Goal: Complete application form

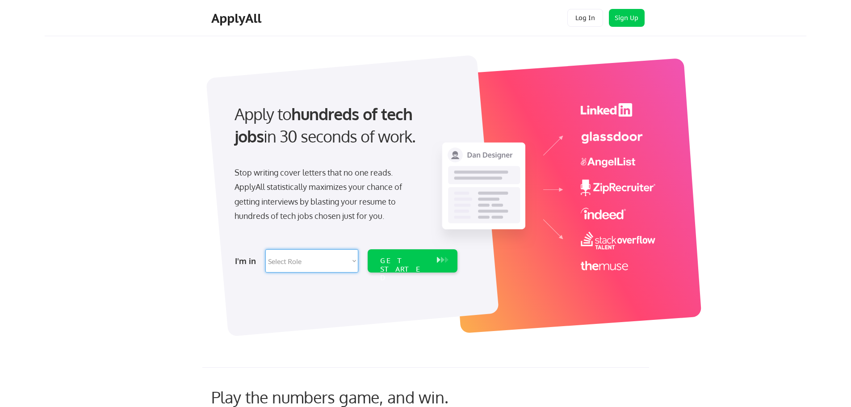
click at [339, 268] on select "Select Role Software Engineering Product Management Customer Success Sales UI/U…" at bounding box center [311, 260] width 93 height 23
select select ""hr_recruiting""
click at [265, 249] on select "Select Role Software Engineering Product Management Customer Success Sales UI/U…" at bounding box center [311, 260] width 93 height 23
select select ""hr_recruiting""
click at [406, 260] on div "GET STARTED" at bounding box center [404, 269] width 48 height 26
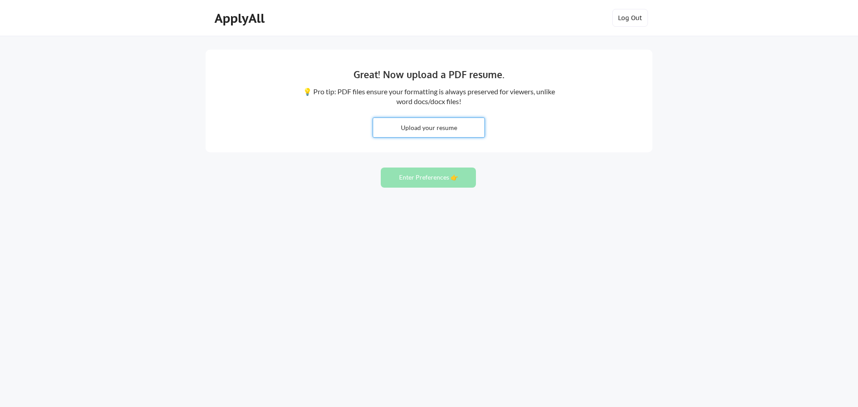
click at [458, 129] on input "file" at bounding box center [428, 127] width 111 height 19
type input "C:\fakepath\Alexandra Martinee Updated.pdf"
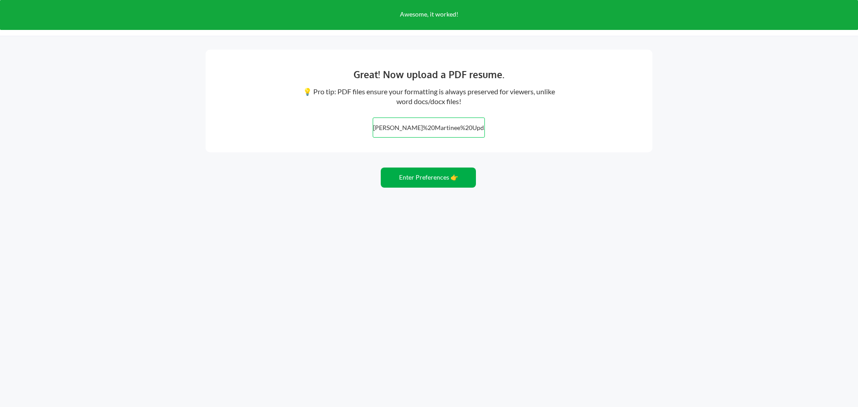
click at [453, 183] on button "Enter Preferences 👉" at bounding box center [428, 177] width 95 height 20
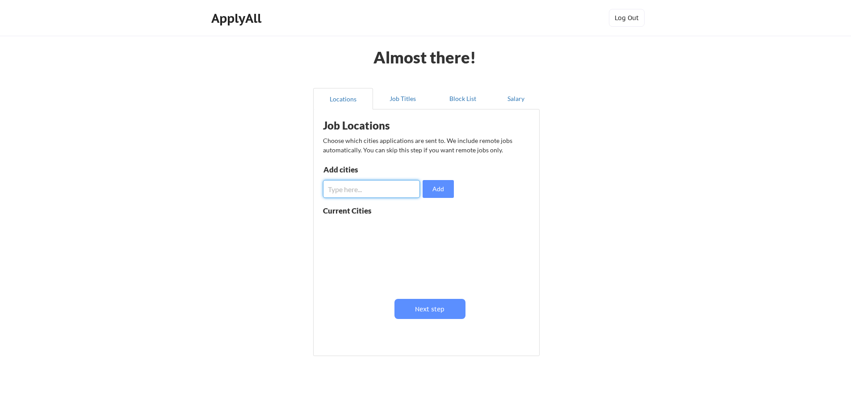
click at [396, 187] on input "input" at bounding box center [371, 189] width 97 height 18
type input "32829"
click at [436, 189] on button "Add" at bounding box center [438, 189] width 31 height 18
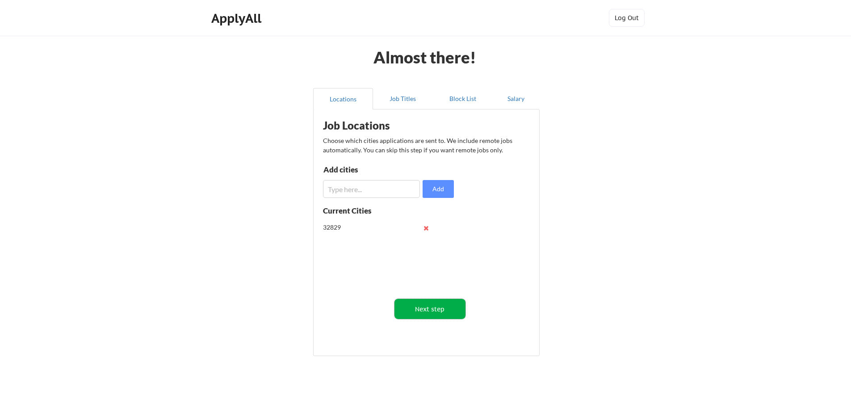
click at [438, 309] on button "Next step" at bounding box center [429, 309] width 71 height 20
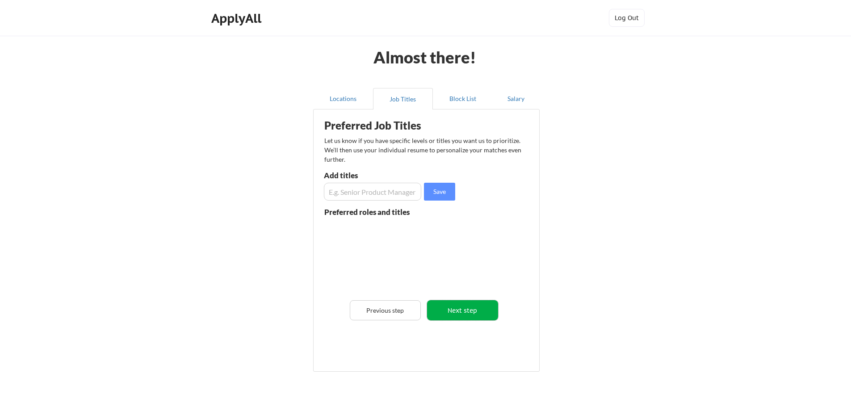
drag, startPoint x: 470, startPoint y: 312, endPoint x: 507, endPoint y: 314, distance: 37.1
click at [505, 318] on div "Preferred Job Titles Let us know if you have specific levels or titles you want…" at bounding box center [428, 238] width 220 height 249
click at [398, 189] on input "input" at bounding box center [372, 192] width 97 height 18
type input "I"
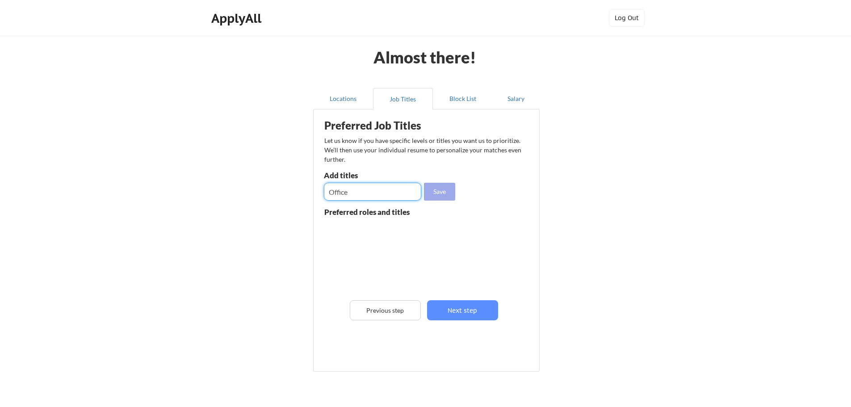
type input "Office"
click at [443, 195] on button "Save" at bounding box center [439, 192] width 31 height 18
click at [377, 197] on input "input" at bounding box center [372, 192] width 97 height 18
type input "Part Time"
click at [445, 196] on button "Save" at bounding box center [439, 192] width 31 height 18
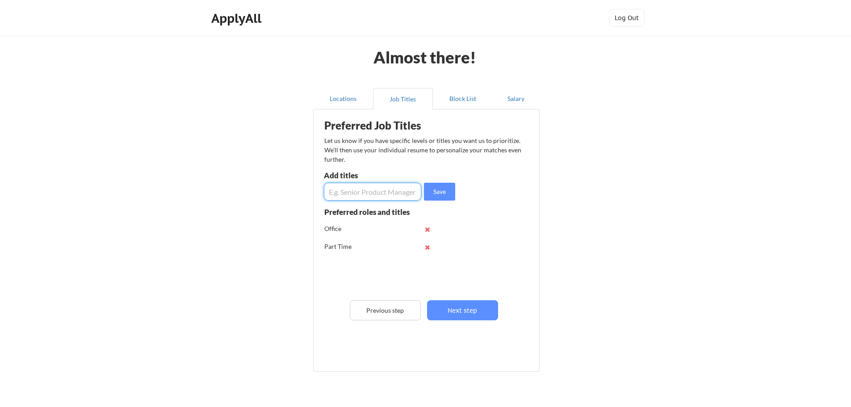
click at [382, 193] on input "input" at bounding box center [372, 192] width 97 height 18
type input "E"
type input "Remote"
click at [427, 189] on button "Save" at bounding box center [439, 192] width 31 height 18
click at [366, 198] on input "input" at bounding box center [372, 192] width 97 height 18
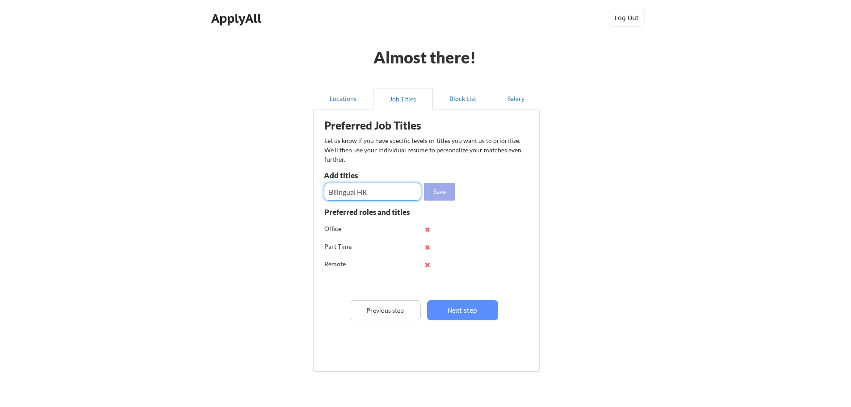
type input "Bilingual HR"
click at [438, 191] on button "Save" at bounding box center [439, 192] width 31 height 18
click at [401, 196] on input "input" at bounding box center [372, 192] width 97 height 18
type input "j"
type input "Junior Recruiter"
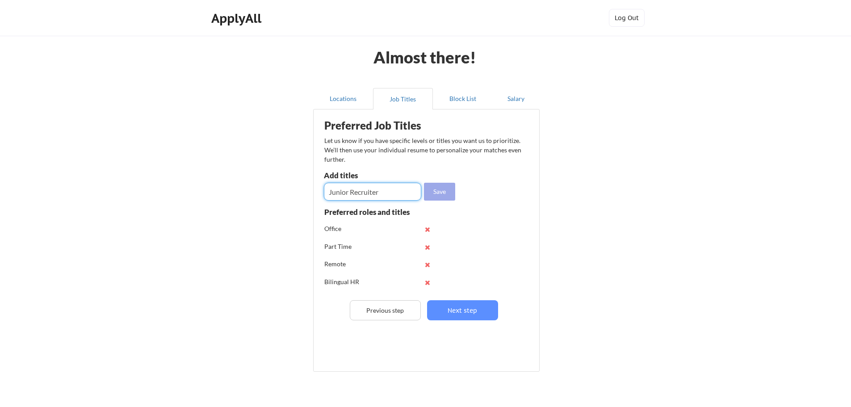
click at [436, 196] on button "Save" at bounding box center [439, 192] width 31 height 18
click at [401, 196] on input "input" at bounding box center [372, 192] width 97 height 18
type input "HR Specialist"
click at [439, 192] on button "Save" at bounding box center [439, 192] width 31 height 18
click at [392, 200] on input "input" at bounding box center [372, 192] width 97 height 18
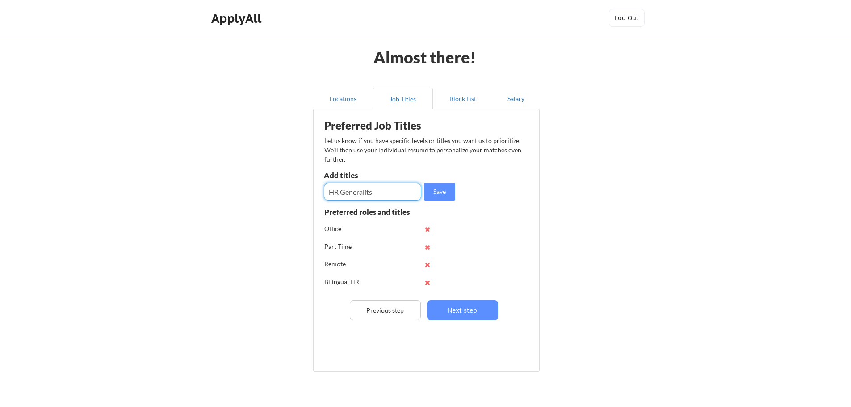
type input "HR Generalits"
click at [434, 188] on button "Save" at bounding box center [439, 192] width 31 height 18
click at [397, 202] on div "Preferred Job Titles Let us know if you have specific levels or titles you want…" at bounding box center [428, 238] width 220 height 249
click at [391, 196] on input "input" at bounding box center [372, 192] width 97 height 18
type input "Onboarding Specialist"
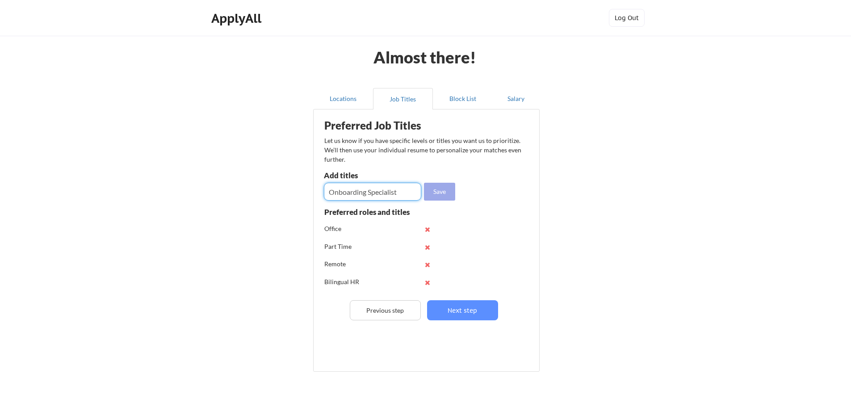
click at [441, 186] on button "Save" at bounding box center [439, 192] width 31 height 18
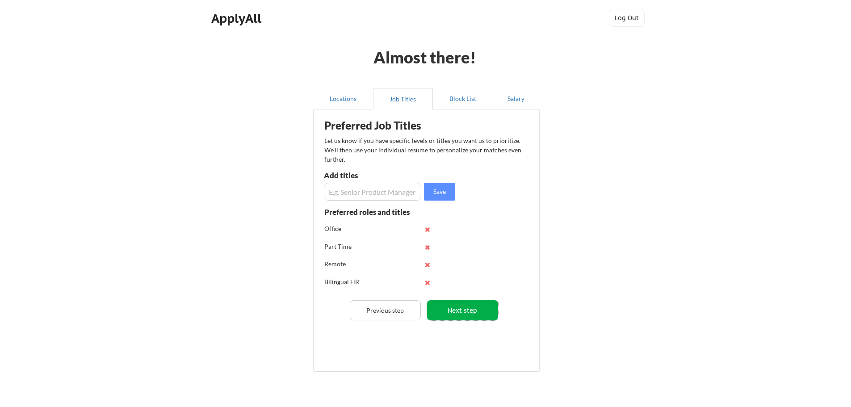
click at [475, 308] on button "Next step" at bounding box center [462, 310] width 71 height 20
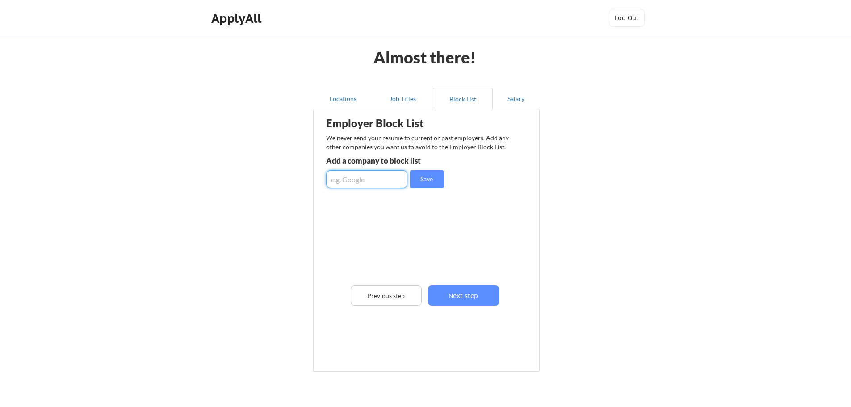
click at [389, 177] on input "input" at bounding box center [366, 179] width 81 height 18
click at [385, 184] on input "input" at bounding box center [366, 179] width 81 height 18
type input "Gategourmet"
click at [428, 176] on button "Save" at bounding box center [426, 179] width 33 height 18
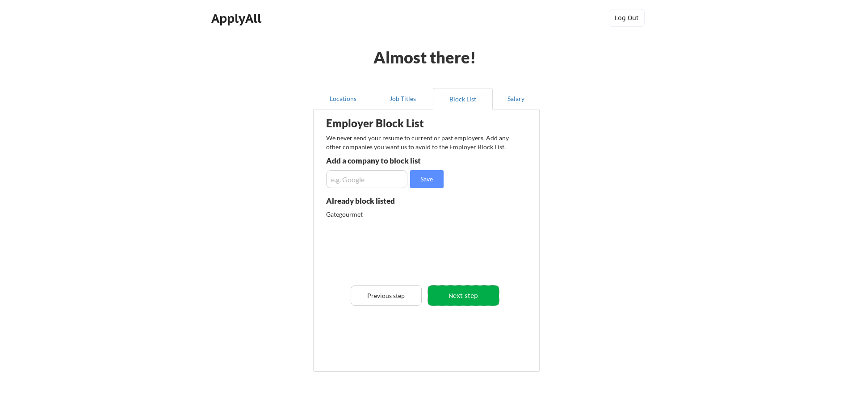
click at [465, 301] on button "Next step" at bounding box center [463, 295] width 71 height 20
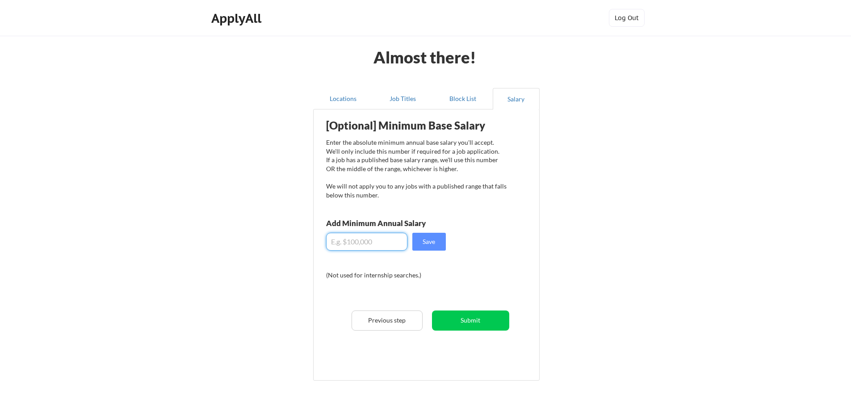
click at [367, 241] on input "input" at bounding box center [366, 242] width 81 height 18
click at [349, 240] on input "input" at bounding box center [366, 242] width 81 height 18
type input "$25"
click at [428, 242] on button "Save" at bounding box center [428, 242] width 33 height 18
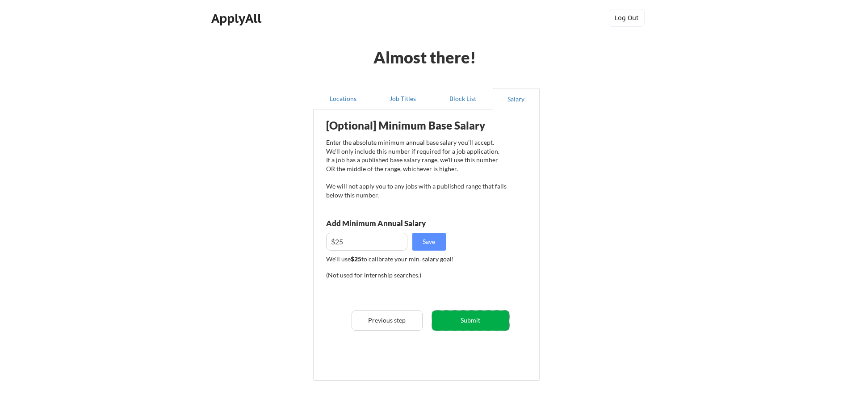
click at [475, 325] on button "Submit" at bounding box center [470, 320] width 77 height 20
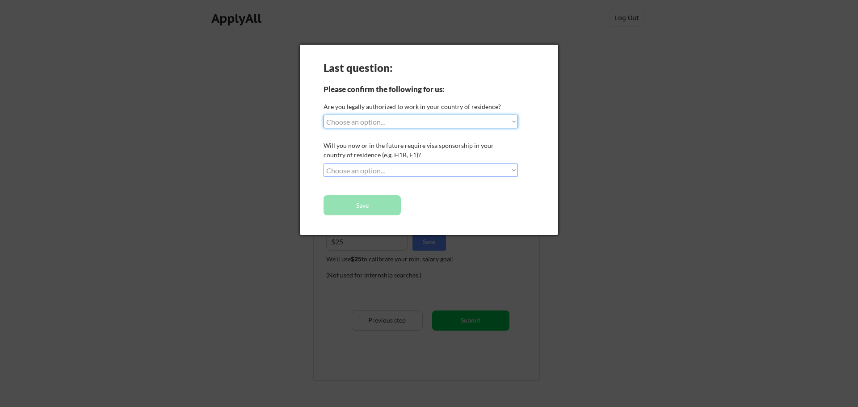
click at [442, 126] on select "Choose an option... Yes, I am a US Citizen Yes, I am a Canadian Citizen Yes, I …" at bounding box center [420, 121] width 194 height 13
select select ""yes__i_am_here_on_a_visa__h1b__opt__etc__""
click at [323, 115] on select "Choose an option... Yes, I am a US Citizen Yes, I am a Canadian Citizen Yes, I …" at bounding box center [420, 121] width 194 height 13
click at [418, 169] on select "Choose an option... No, I will not need sponsorship Yes, I will need sponsorship" at bounding box center [420, 169] width 194 height 13
select select ""no__i_will_not_need_sponsorship""
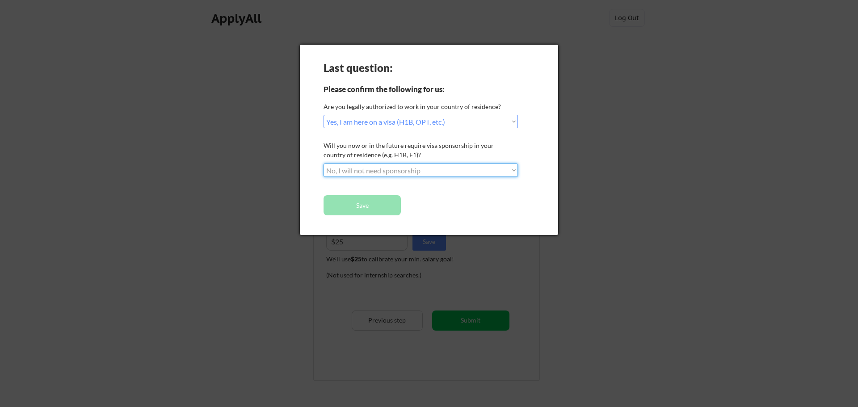
click at [323, 163] on select "Choose an option... No, I will not need sponsorship Yes, I will need sponsorship" at bounding box center [420, 169] width 194 height 13
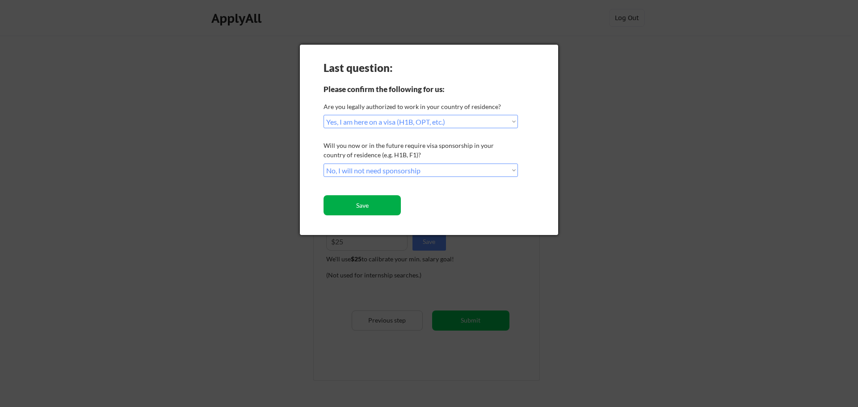
click at [383, 213] on button "Save" at bounding box center [361, 205] width 77 height 20
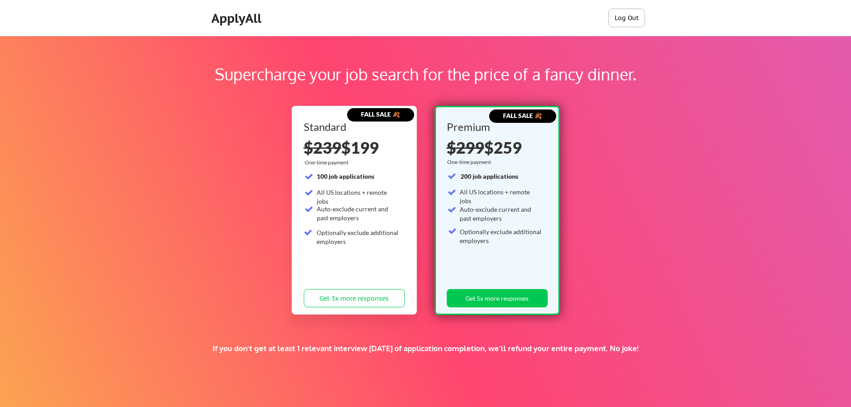
click at [635, 15] on button "Log Out" at bounding box center [627, 18] width 36 height 18
